Goal: Task Accomplishment & Management: Complete application form

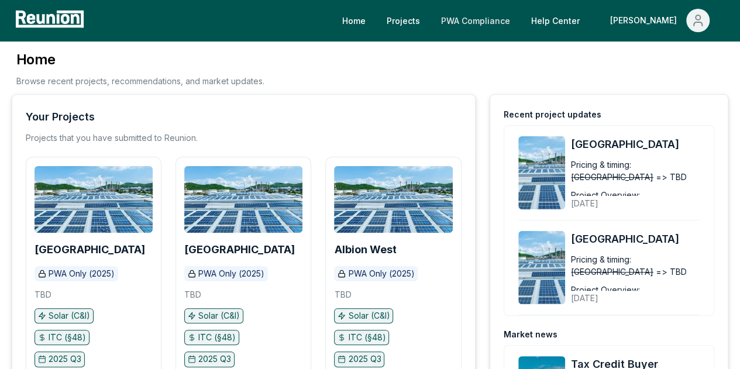
click at [520, 19] on link "PWA Compliance" at bounding box center [476, 20] width 88 height 23
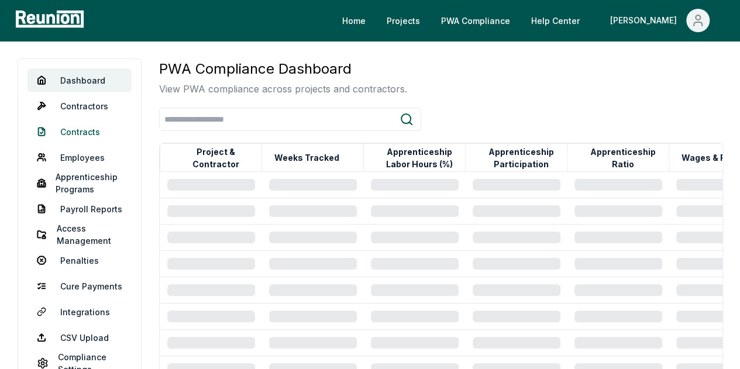
click at [78, 135] on link "Contracts" at bounding box center [80, 131] width 104 height 23
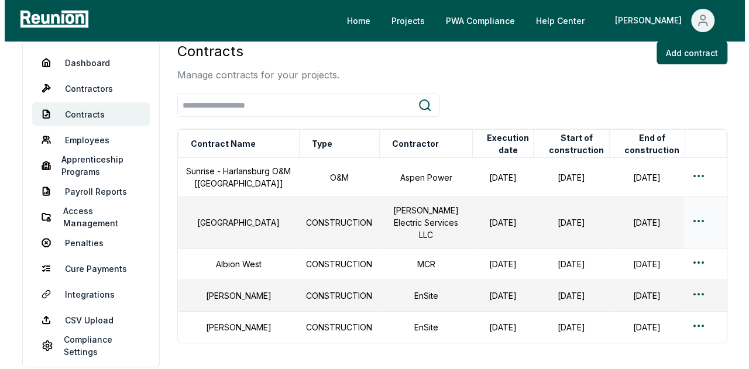
scroll to position [8, 0]
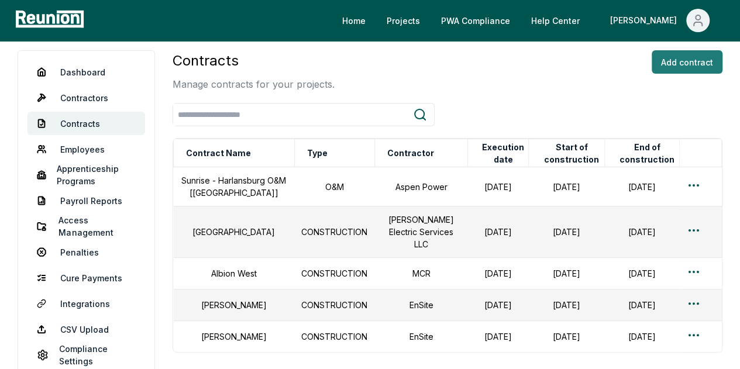
click at [676, 68] on button "Add contract" at bounding box center [687, 61] width 71 height 23
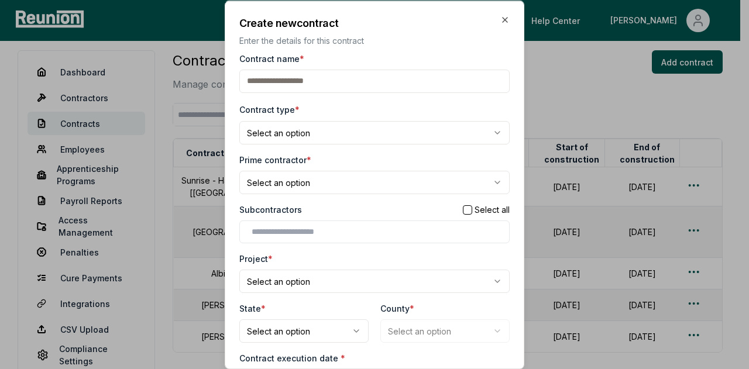
click at [314, 85] on input "Contract name *" at bounding box center [374, 80] width 270 height 23
click at [286, 81] on input "Contract name *" at bounding box center [374, 80] width 270 height 23
type input "********"
click at [296, 129] on body "Please visit us on your desktop We're working on making our marketplace mobile-…" at bounding box center [370, 228] width 740 height 472
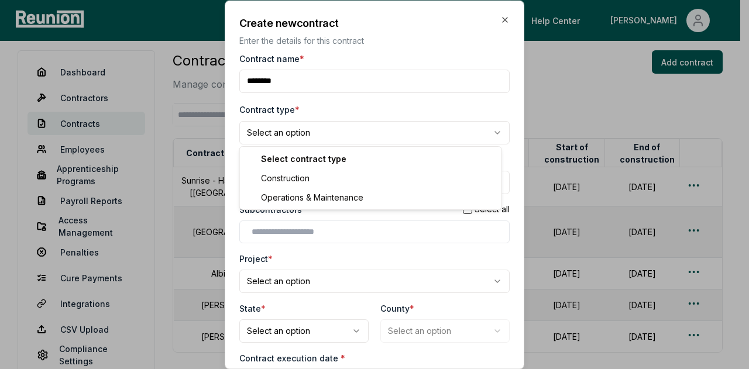
select select "**********"
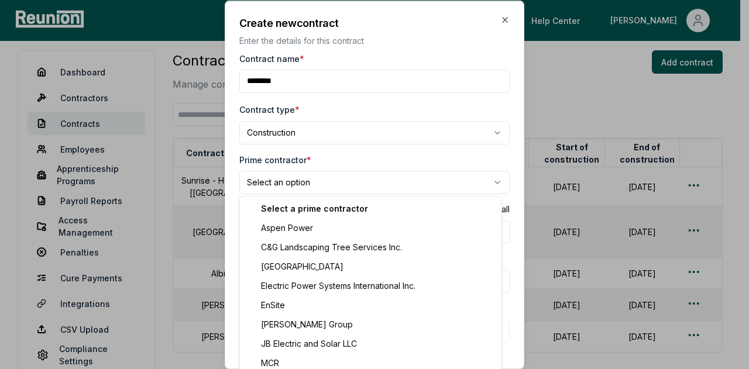
click at [305, 182] on body "Please visit us on your desktop We're working on making our marketplace mobile-…" at bounding box center [370, 228] width 740 height 472
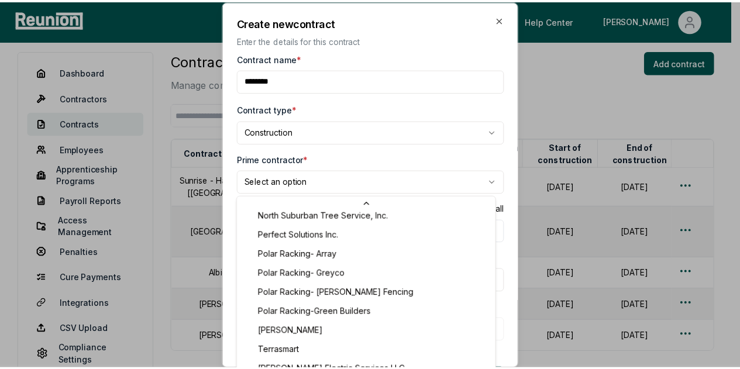
scroll to position [0, 0]
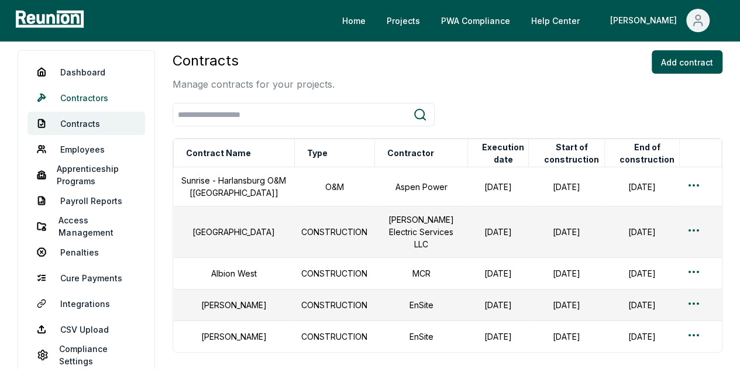
click at [84, 101] on link "Contractors" at bounding box center [87, 97] width 118 height 23
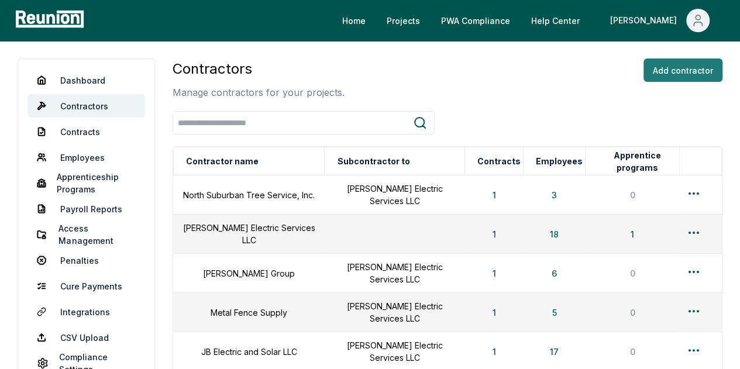
click at [700, 73] on button "Add contractor" at bounding box center [683, 70] width 79 height 23
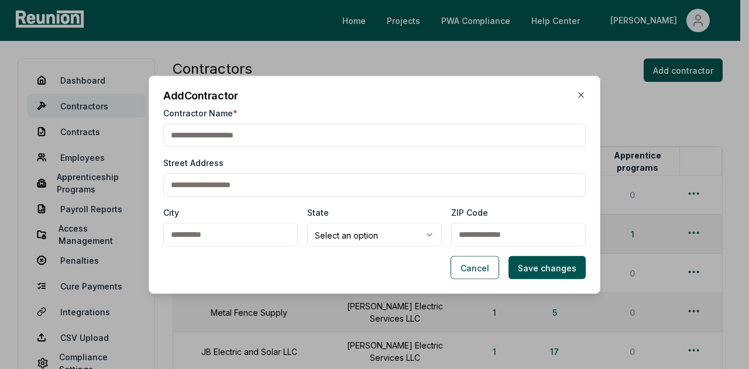
click at [236, 140] on input "Contractor Name *" at bounding box center [374, 134] width 423 height 23
click at [305, 138] on input "Contractor Name *" at bounding box center [374, 134] width 423 height 23
type input "**********"
click at [526, 272] on button "Save changes" at bounding box center [547, 267] width 77 height 23
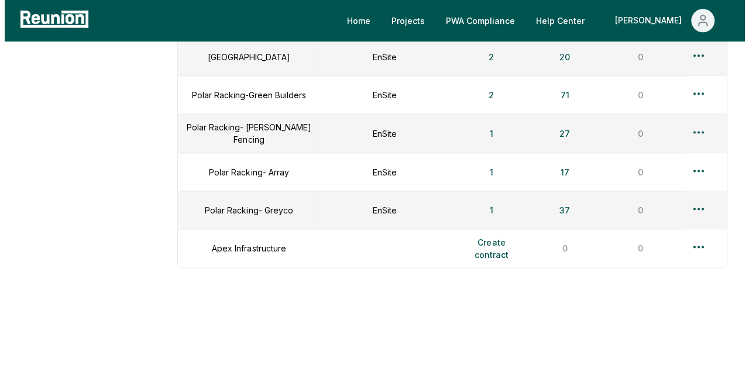
scroll to position [715, 0]
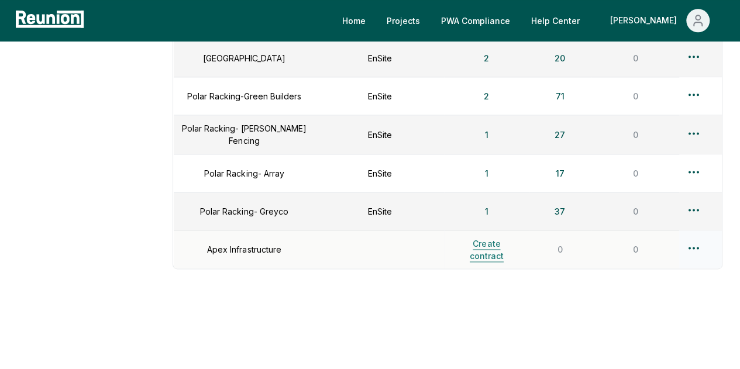
click at [490, 245] on button "Create contract" at bounding box center [486, 249] width 71 height 23
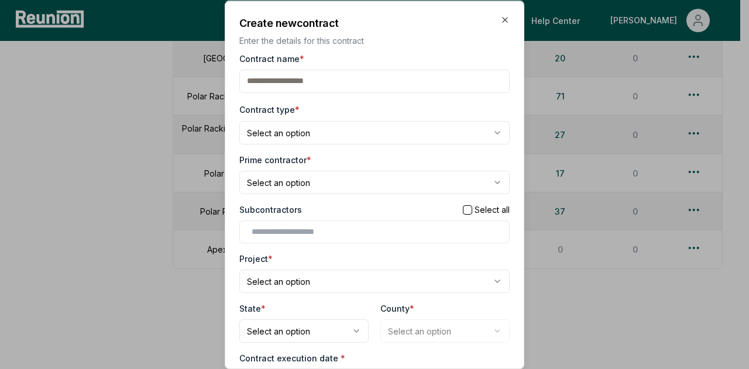
click at [291, 83] on input "Contract name *" at bounding box center [374, 80] width 270 height 23
type input "**********"
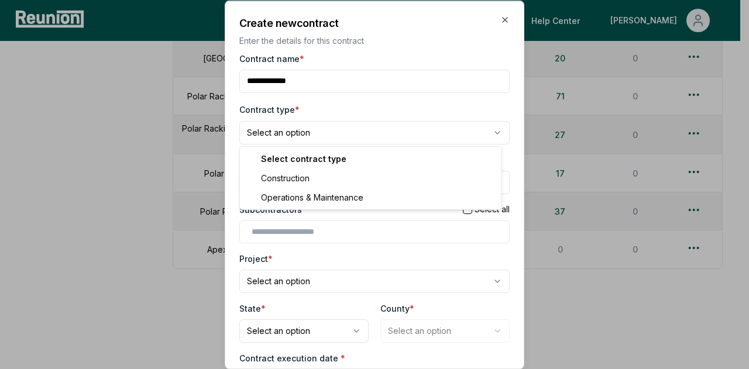
select select "**********"
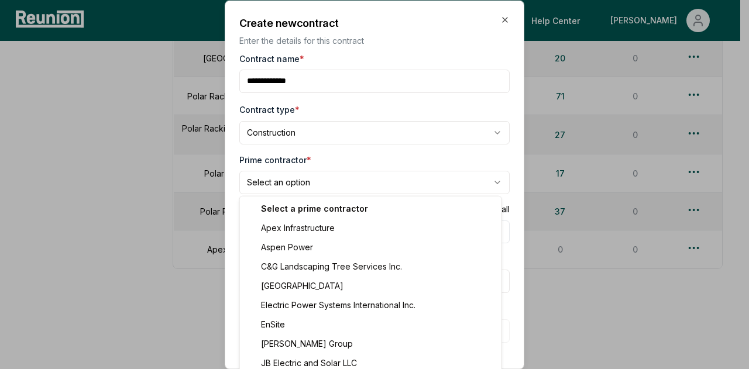
select select "**********"
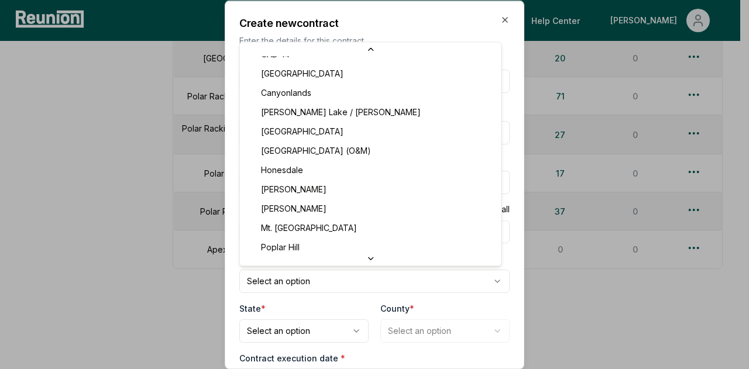
scroll to position [65, 0]
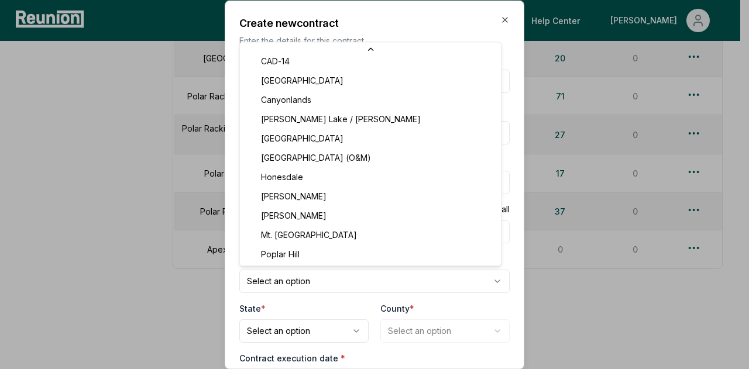
select select "********"
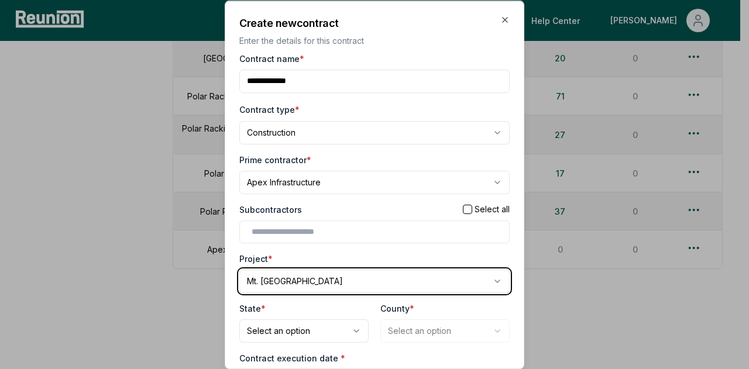
scroll to position [36, 0]
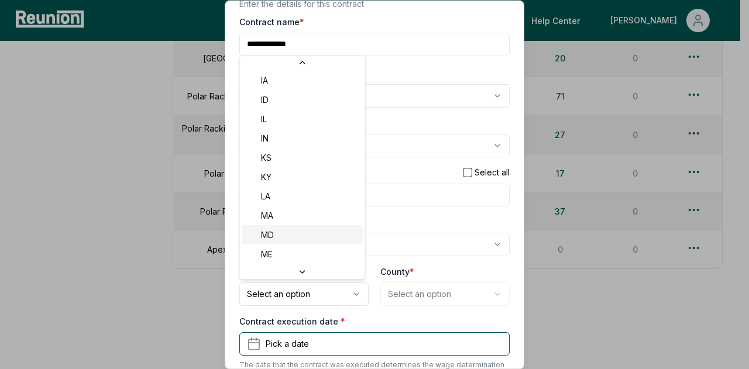
scroll to position [253, 0]
select select "**"
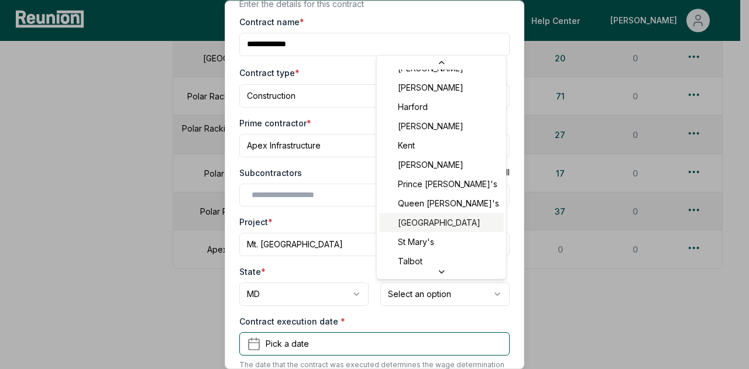
scroll to position [226, 0]
select select "**********"
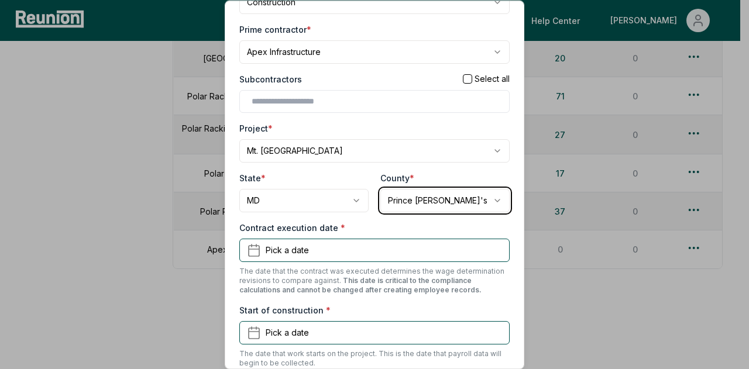
scroll to position [131, 0]
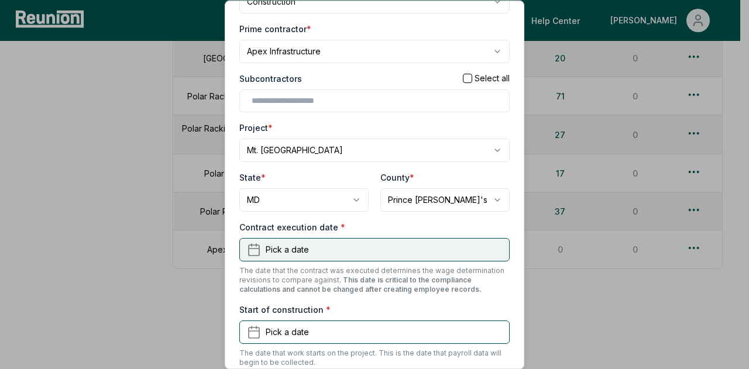
click at [375, 249] on button "Pick a date" at bounding box center [374, 249] width 270 height 23
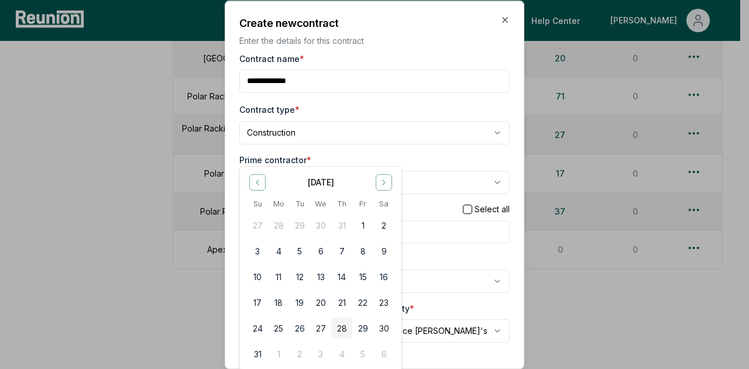
scroll to position [0, 0]
click at [261, 183] on icon "Go to previous month" at bounding box center [257, 181] width 9 height 9
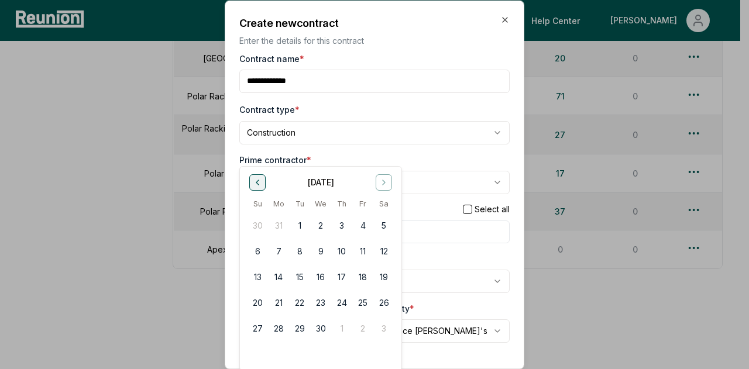
click at [261, 183] on icon "Go to previous month" at bounding box center [257, 181] width 9 height 9
click at [300, 325] on button "25" at bounding box center [299, 327] width 21 height 21
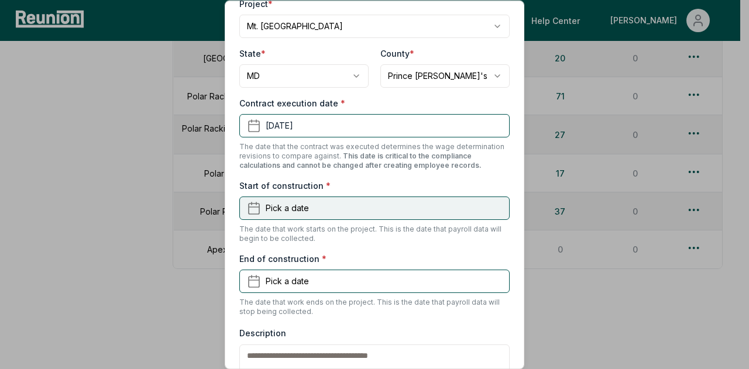
scroll to position [255, 0]
click at [346, 199] on button "Pick a date" at bounding box center [374, 207] width 270 height 23
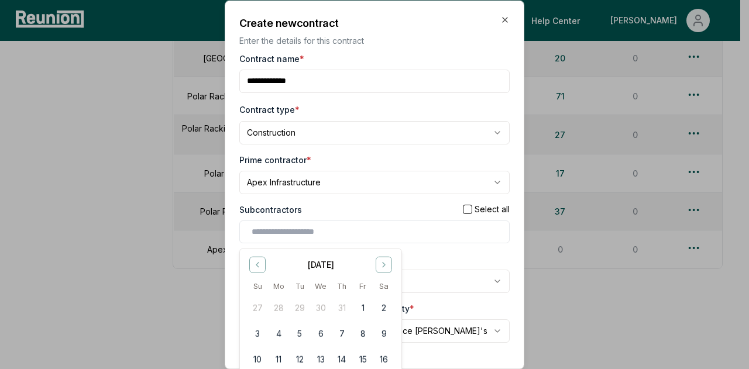
scroll to position [0, 0]
click at [383, 265] on icon "Go to next month" at bounding box center [384, 264] width 2 height 5
click at [282, 331] on button "8" at bounding box center [278, 332] width 21 height 21
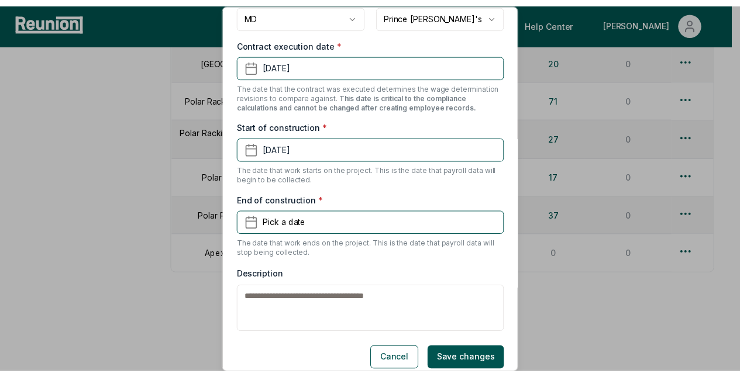
scroll to position [328, 0]
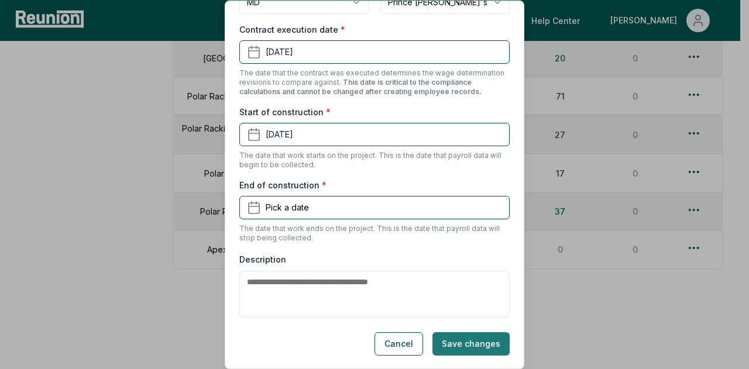
click at [460, 339] on button "Save changes" at bounding box center [470, 343] width 77 height 23
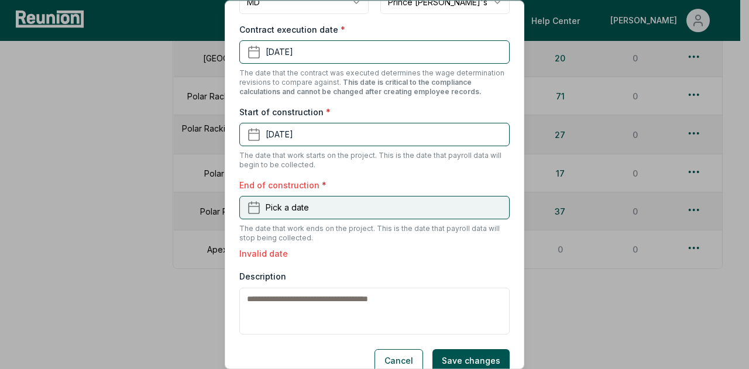
click at [339, 207] on button "Pick a date" at bounding box center [374, 207] width 270 height 23
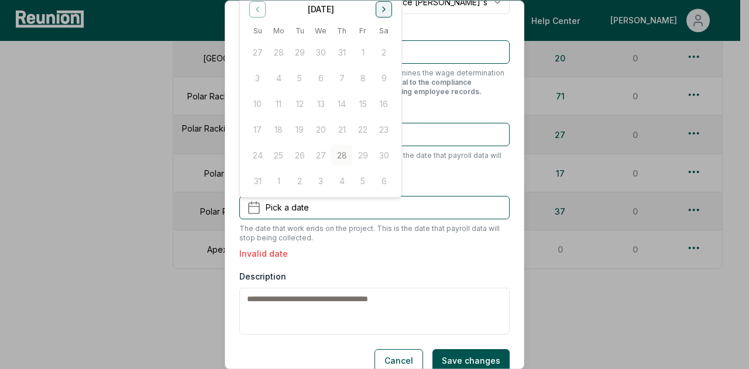
click at [383, 8] on icon "Go to next month" at bounding box center [383, 9] width 9 height 9
click at [382, 12] on icon "Go to next month" at bounding box center [383, 9] width 9 height 9
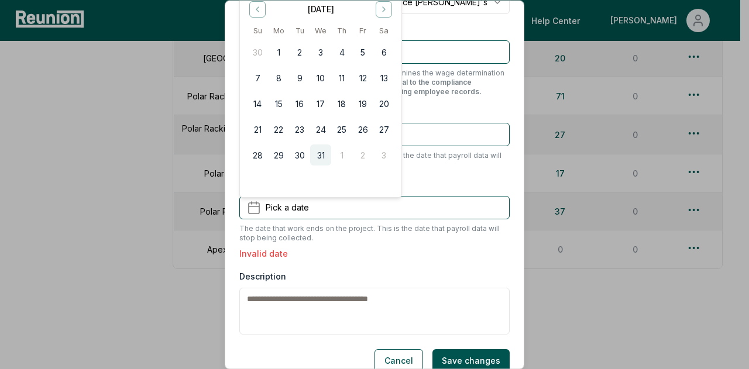
click at [318, 149] on button "31" at bounding box center [320, 155] width 21 height 21
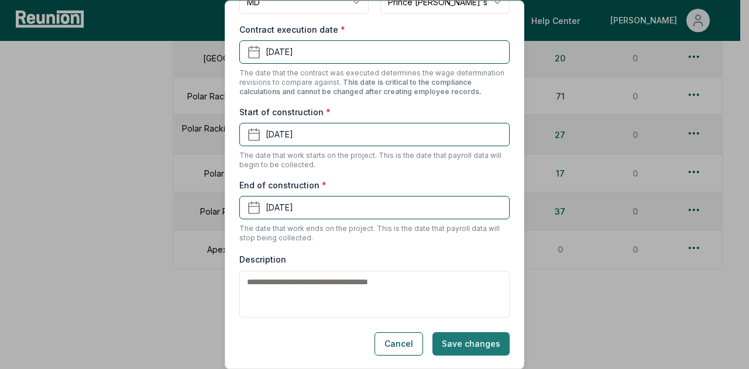
click at [451, 346] on button "Save changes" at bounding box center [470, 343] width 77 height 23
